Goal: Task Accomplishment & Management: Use online tool/utility

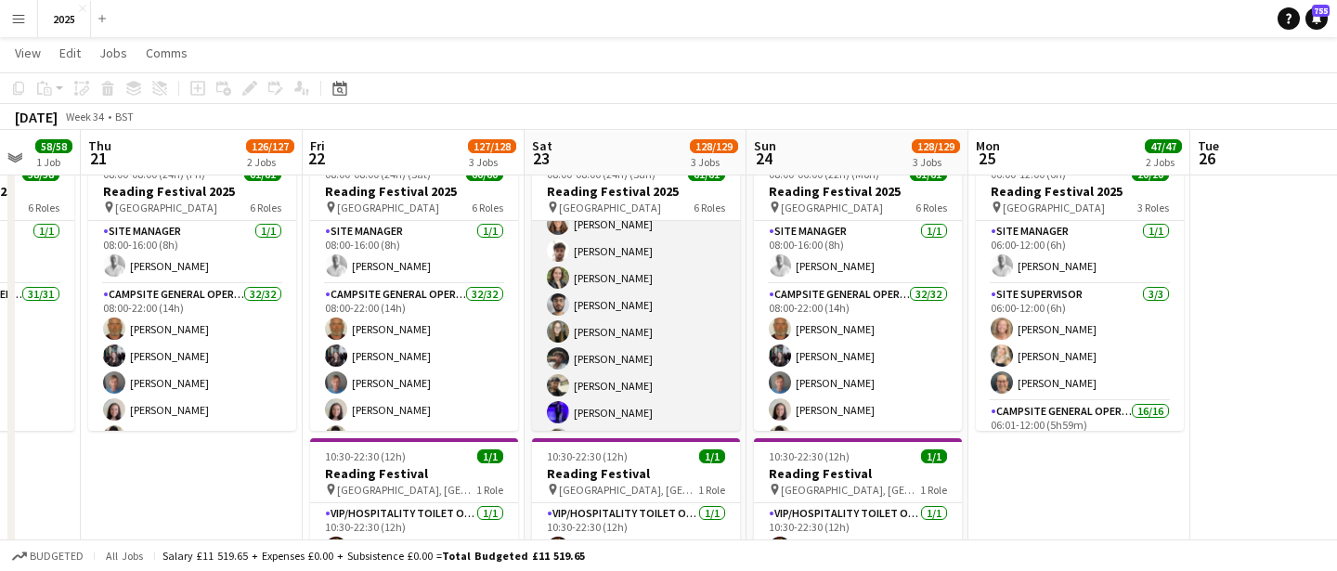
scroll to position [261, 0]
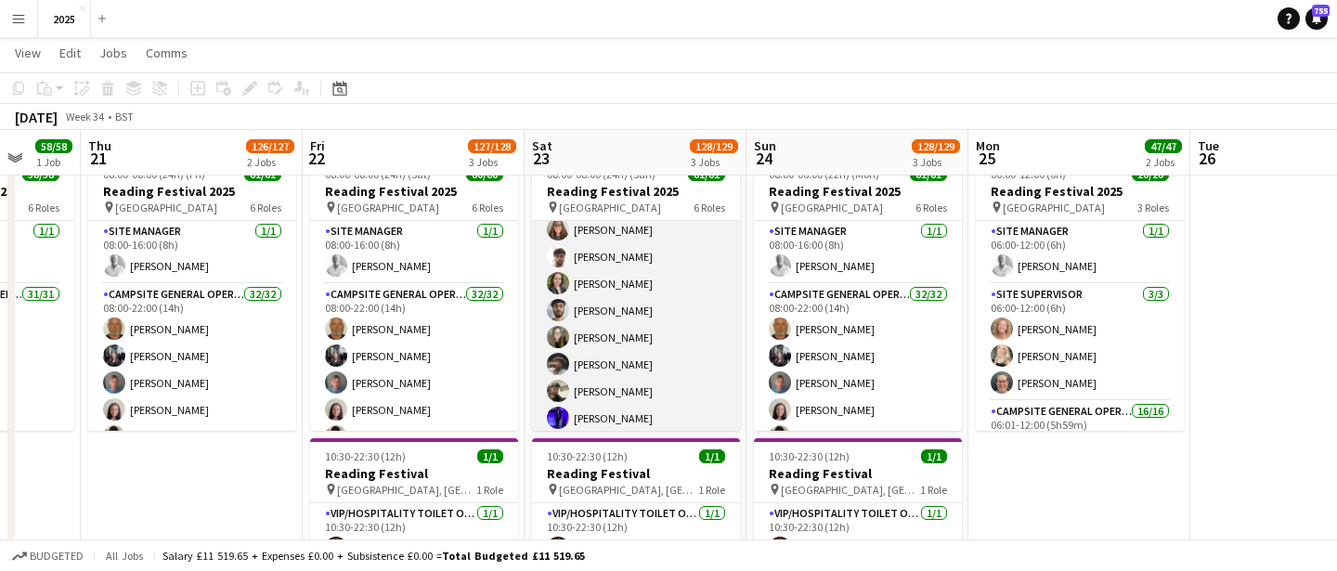
click at [659, 305] on app-card-role "Campsite General Operative 32/32 08:00-22:00 (14h) [PERSON_NAME] [PERSON_NAME] …" at bounding box center [636, 474] width 208 height 903
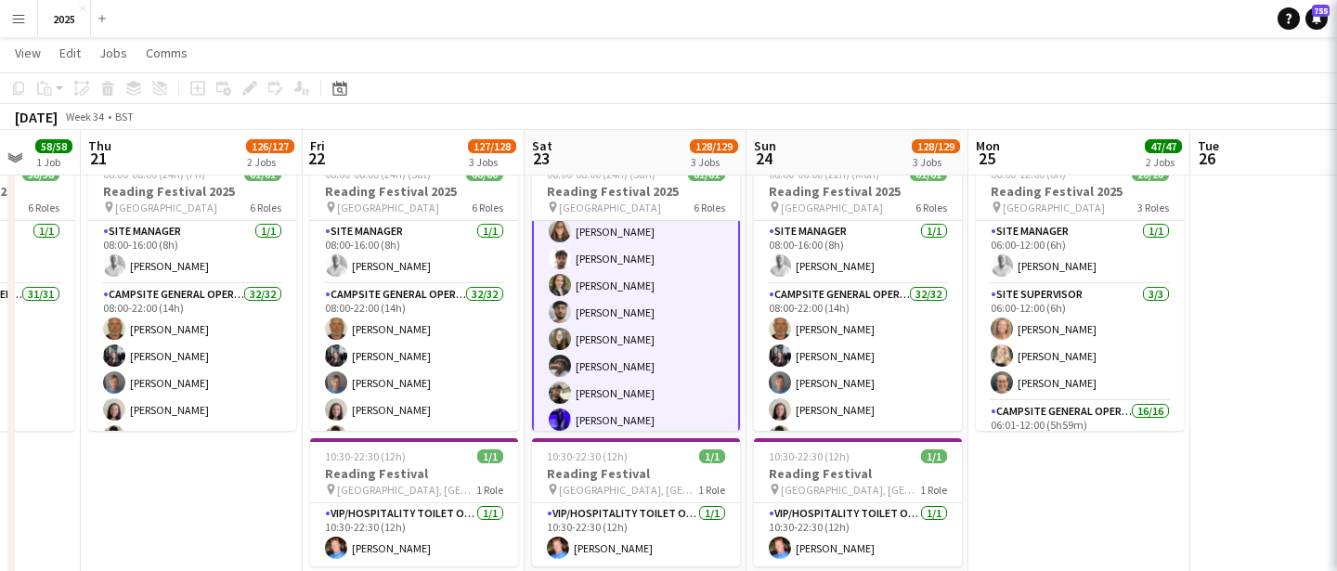
scroll to position [80, 0]
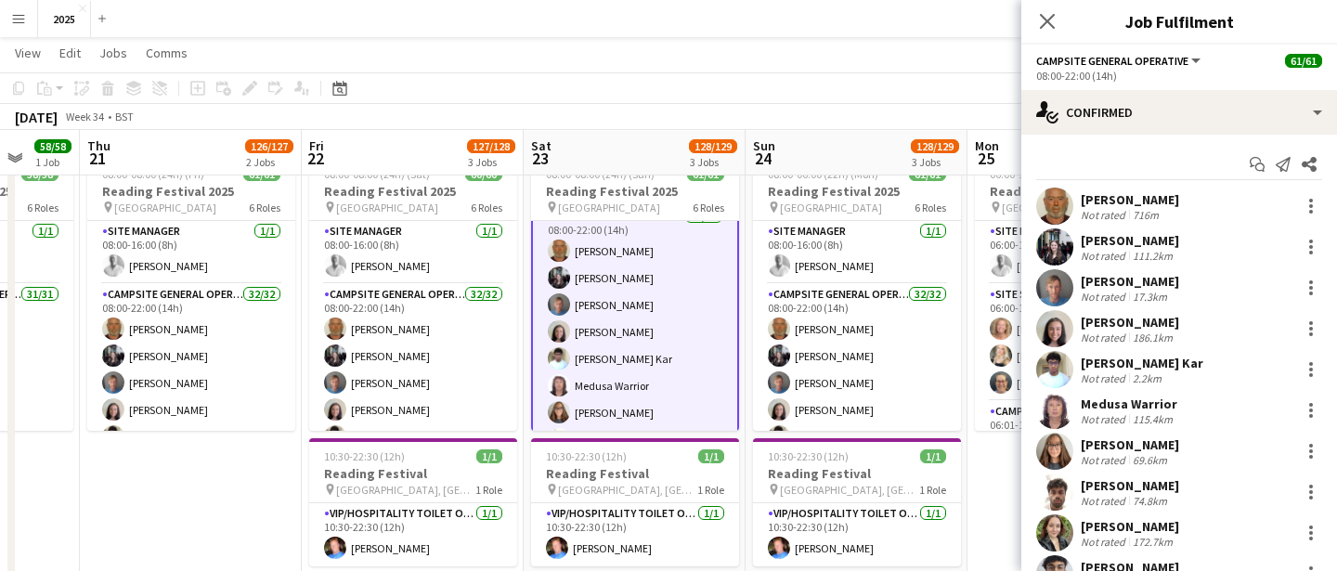
click at [697, 95] on app-toolbar "Copy Paste Paste Command V Paste with crew Command Shift V Paste linked Job [GE…" at bounding box center [668, 88] width 1337 height 32
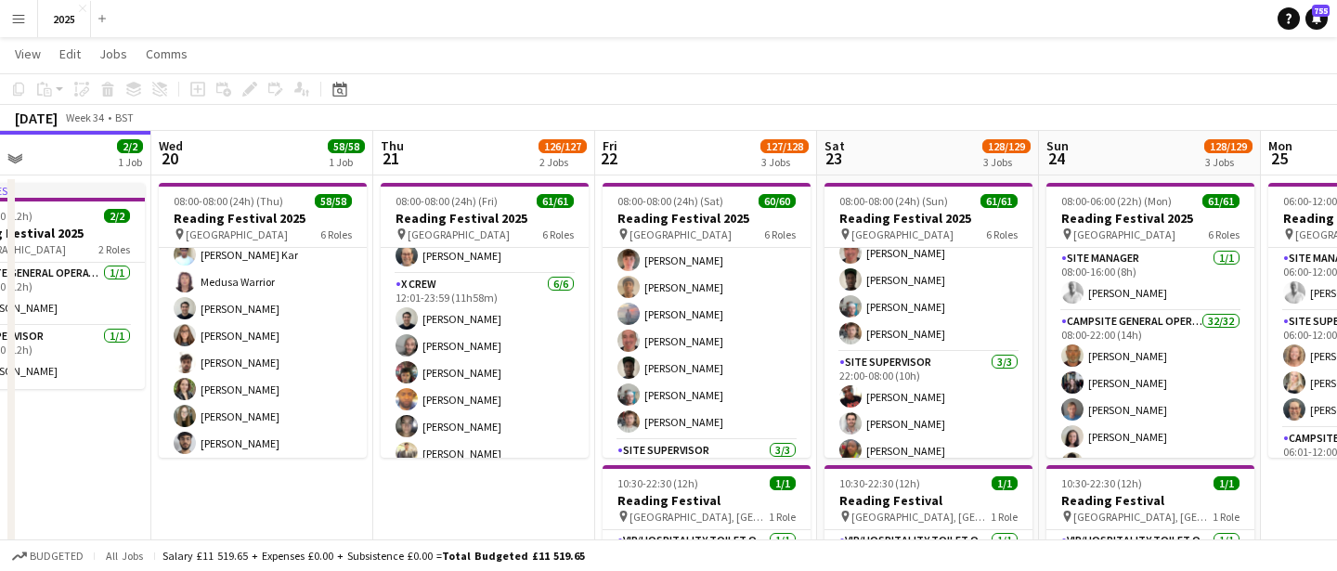
scroll to position [1623, 0]
